Goal: Information Seeking & Learning: Learn about a topic

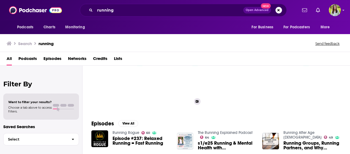
scroll to position [46, 0]
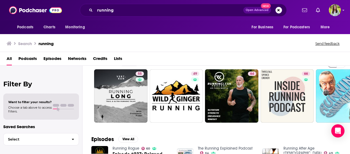
click at [128, 0] on div "Podcasts Charts Monitoring running Open Advanced New For Business For Podcaster…" at bounding box center [175, 10] width 350 height 20
click at [121, 12] on input "running" at bounding box center [169, 10] width 148 height 9
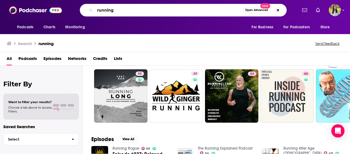
click at [121, 12] on input "running" at bounding box center [169, 10] width 148 height 9
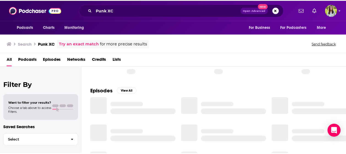
scroll to position [13, 0]
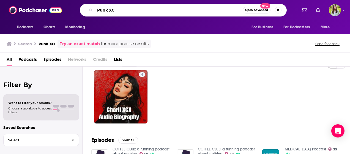
click at [120, 10] on input "Punk XC" at bounding box center [169, 10] width 148 height 9
type input "Punk CX"
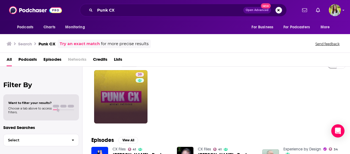
click at [114, 84] on link "39" at bounding box center [120, 96] width 53 height 53
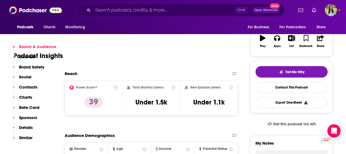
scroll to position [103, 0]
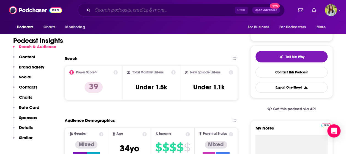
click at [123, 9] on input "Search podcasts, credits, & more..." at bounding box center [164, 10] width 142 height 9
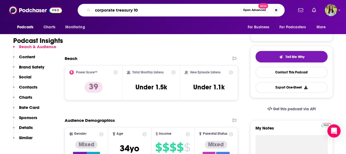
type input "corporate treasury 101"
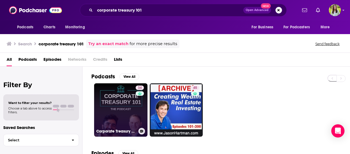
click at [131, 110] on link "34 Corporate Treasury 101" at bounding box center [120, 109] width 53 height 53
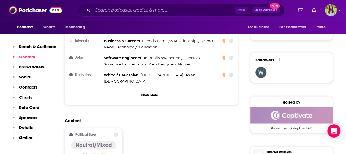
scroll to position [382, 0]
